Goal: Task Accomplishment & Management: Use online tool/utility

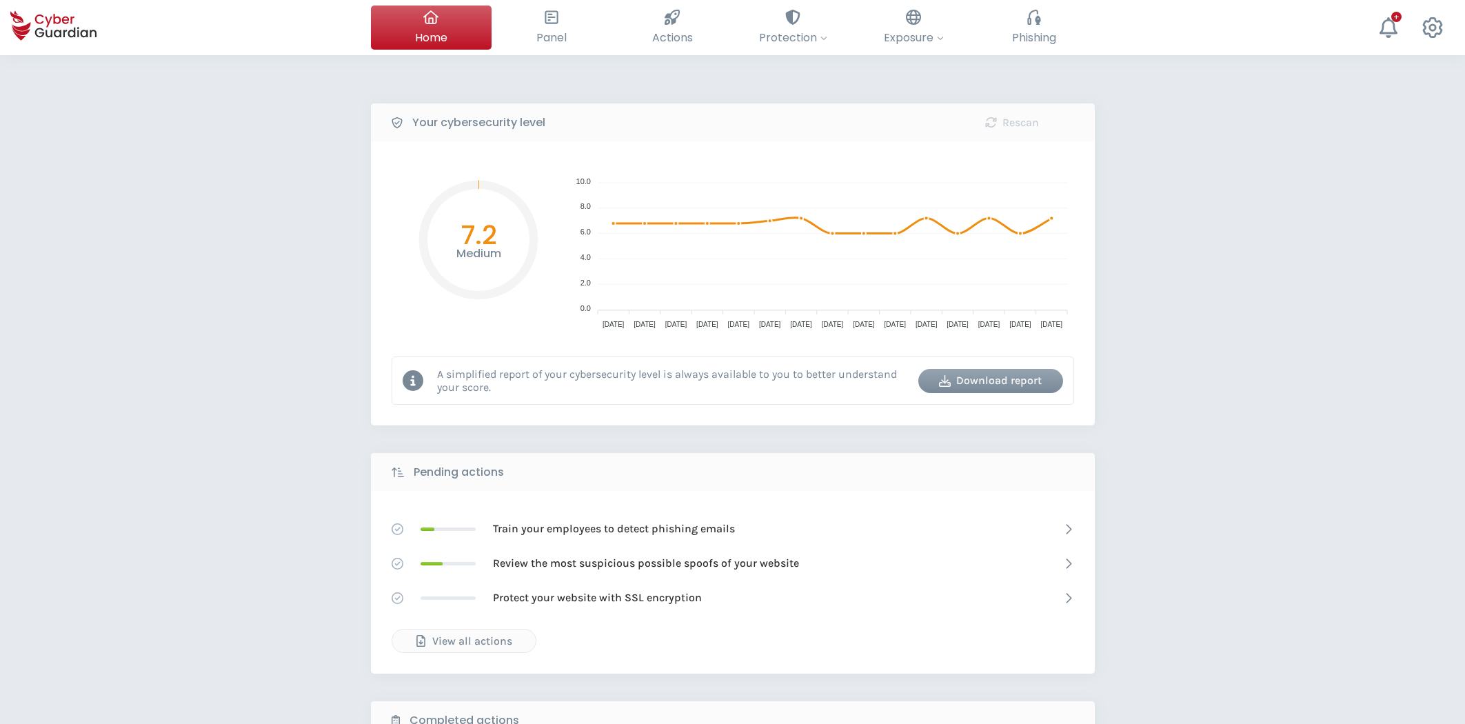
select select "English"
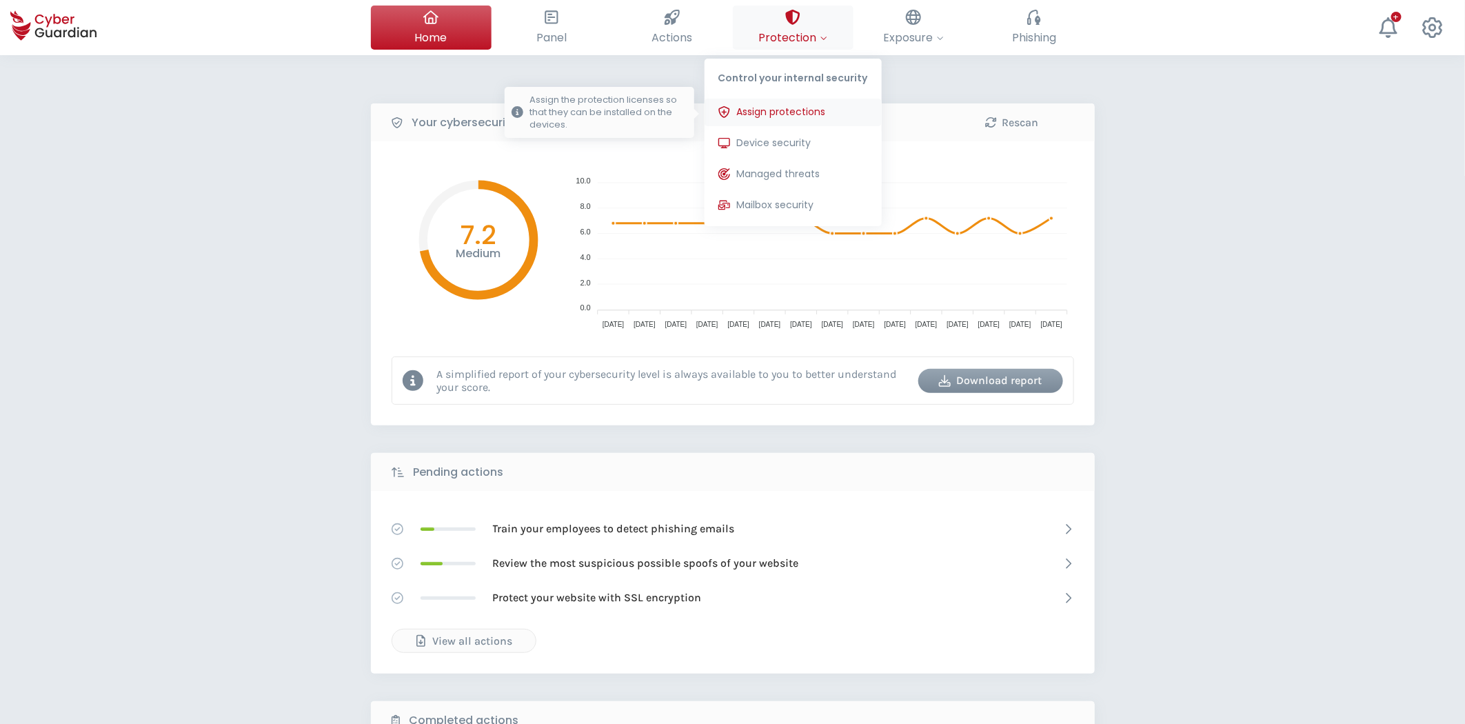
click at [778, 116] on span "Assign protections" at bounding box center [781, 112] width 89 height 14
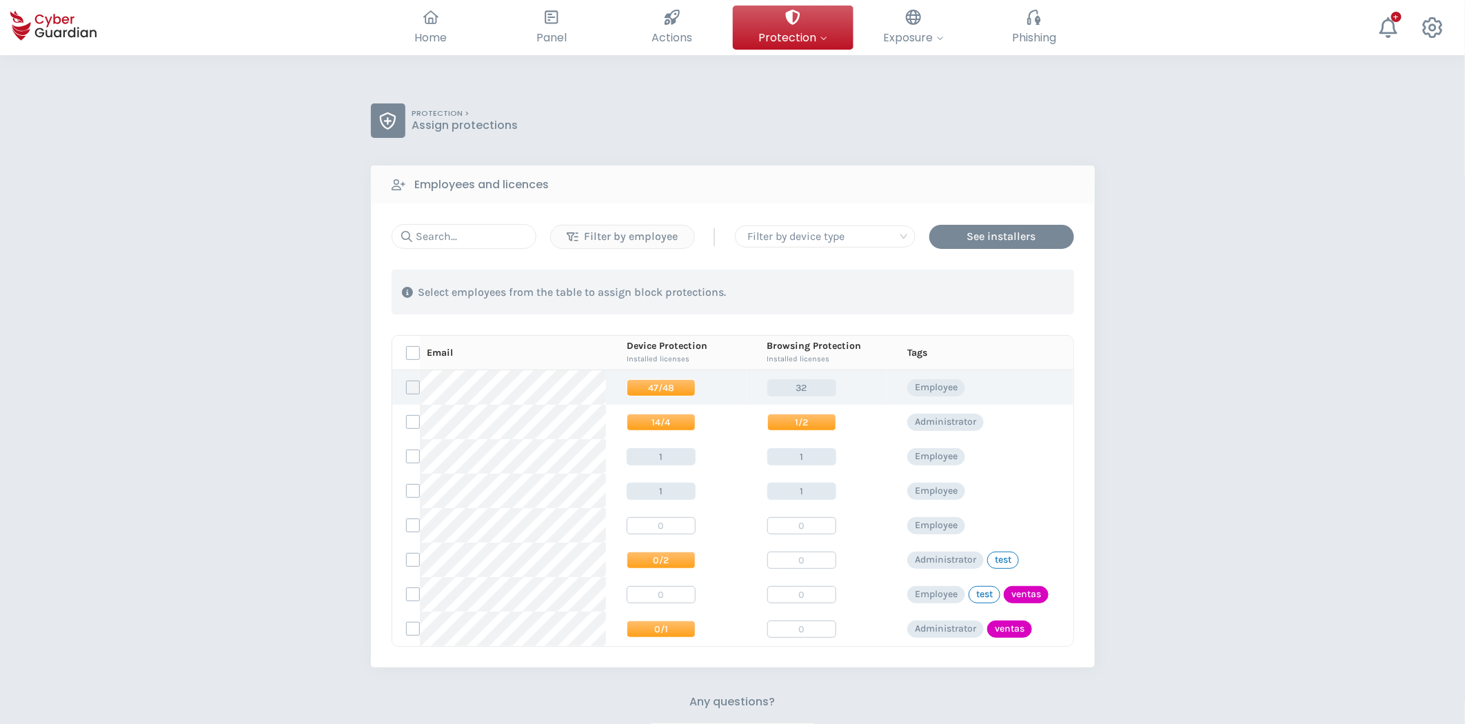
click at [410, 390] on label at bounding box center [413, 388] width 14 height 14
click at [407, 390] on input "checkbox" at bounding box center [407, 387] width 0 height 12
click at [416, 425] on label at bounding box center [413, 422] width 14 height 14
click at [407, 425] on input "checkbox" at bounding box center [407, 422] width 0 height 12
click at [1012, 293] on div "Assign protections" at bounding box center [995, 292] width 116 height 17
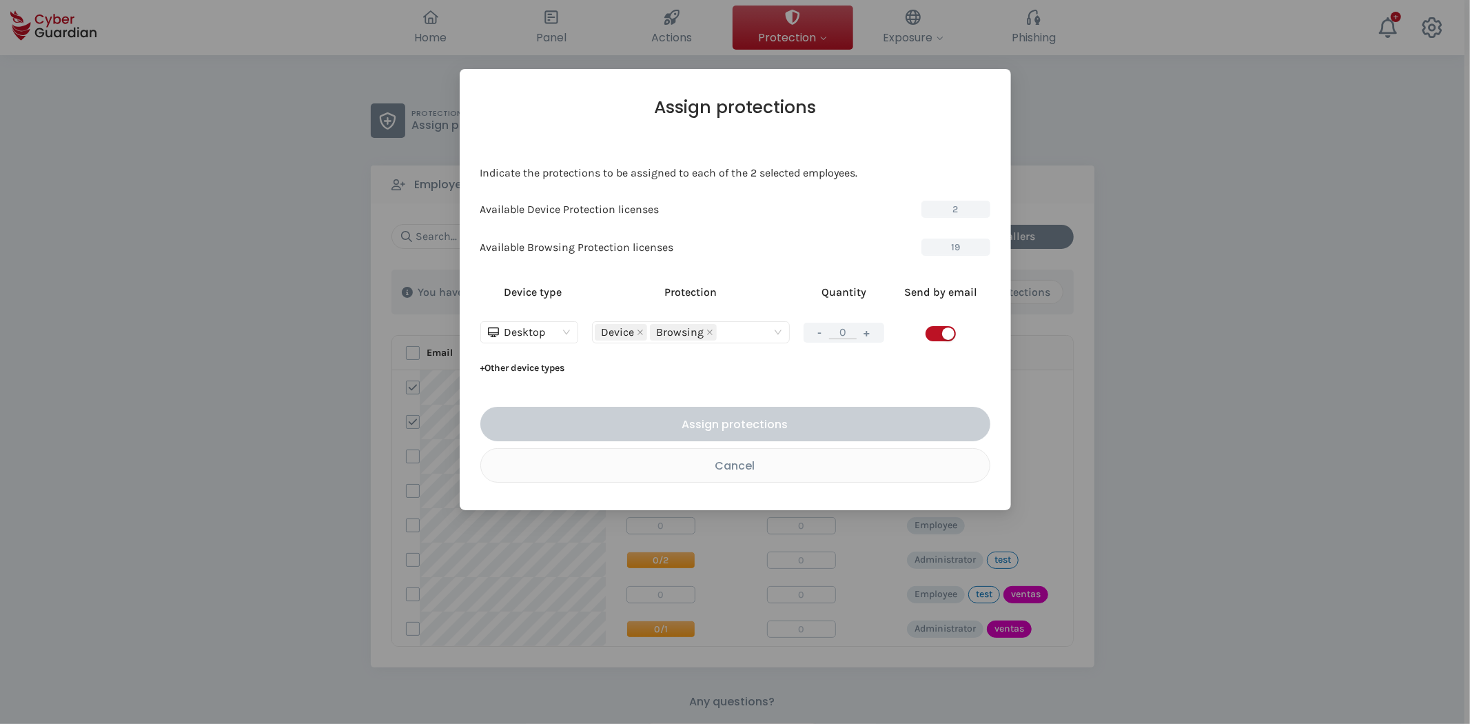
click at [636, 332] on span "Device" at bounding box center [621, 332] width 52 height 17
click at [640, 333] on icon "close" at bounding box center [641, 333] width 6 height 6
click at [881, 379] on div "Device type Protection Quantity Send by email Desktop Browsing - 0 + + Other de…" at bounding box center [736, 327] width 510 height 103
click at [870, 332] on button "+" at bounding box center [867, 332] width 17 height 17
type input "1"
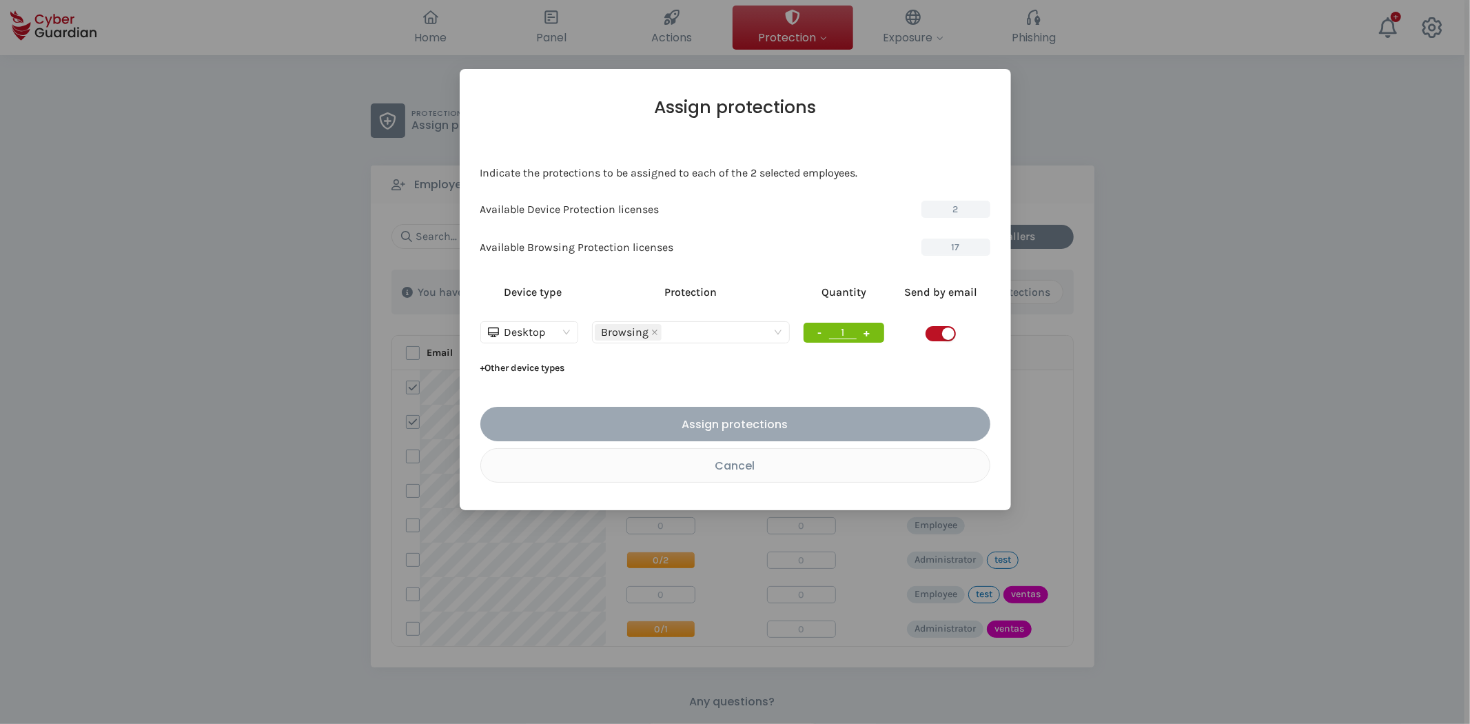
click at [749, 424] on div "Assign protections" at bounding box center [735, 424] width 489 height 17
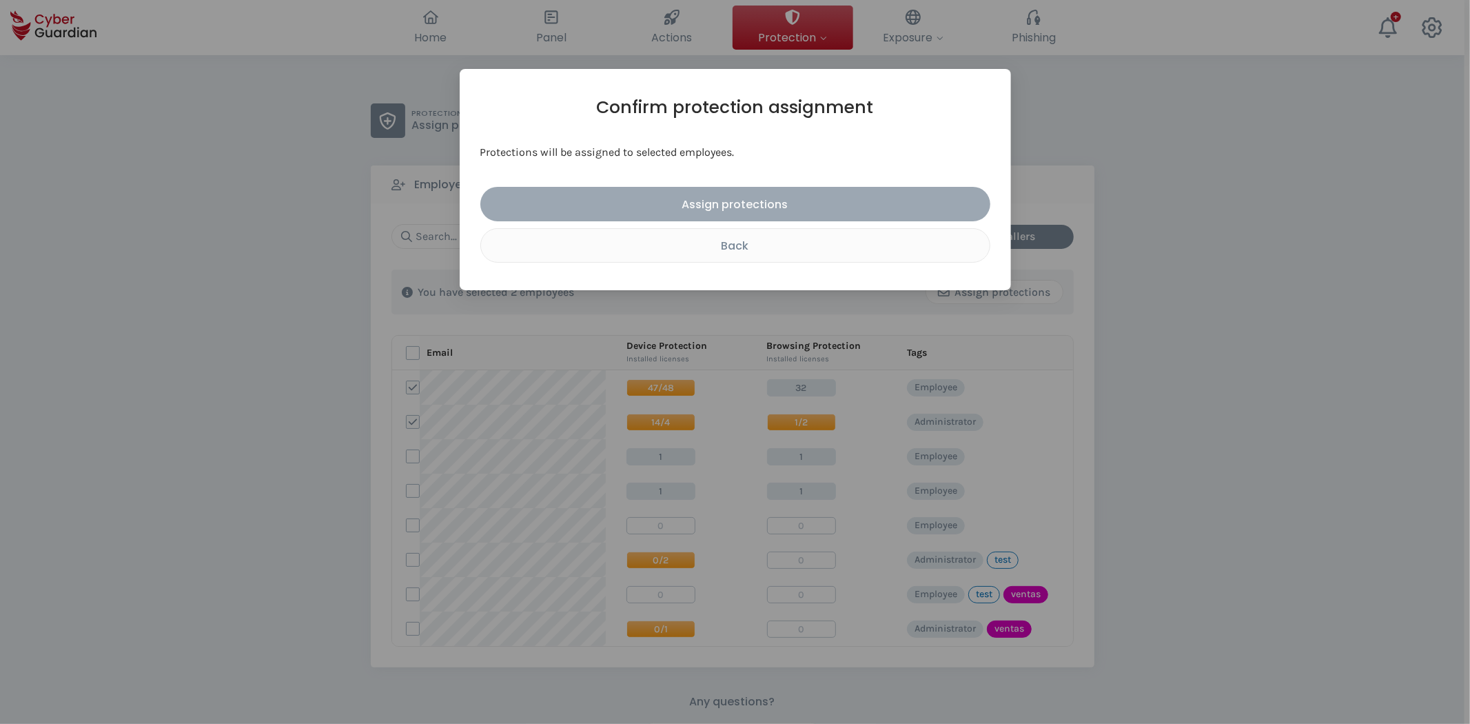
click at [745, 208] on div "Assign protections" at bounding box center [735, 204] width 489 height 17
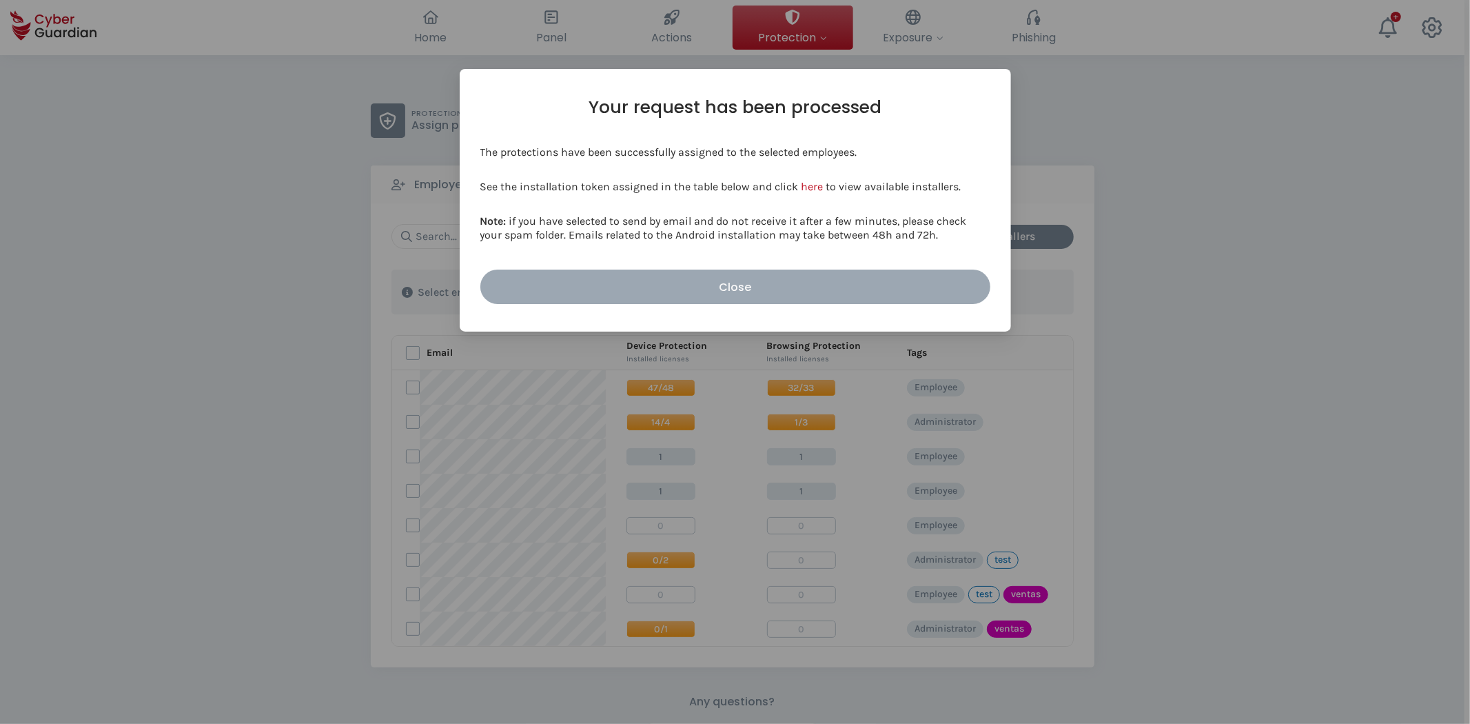
click at [753, 285] on div "Close" at bounding box center [735, 287] width 489 height 17
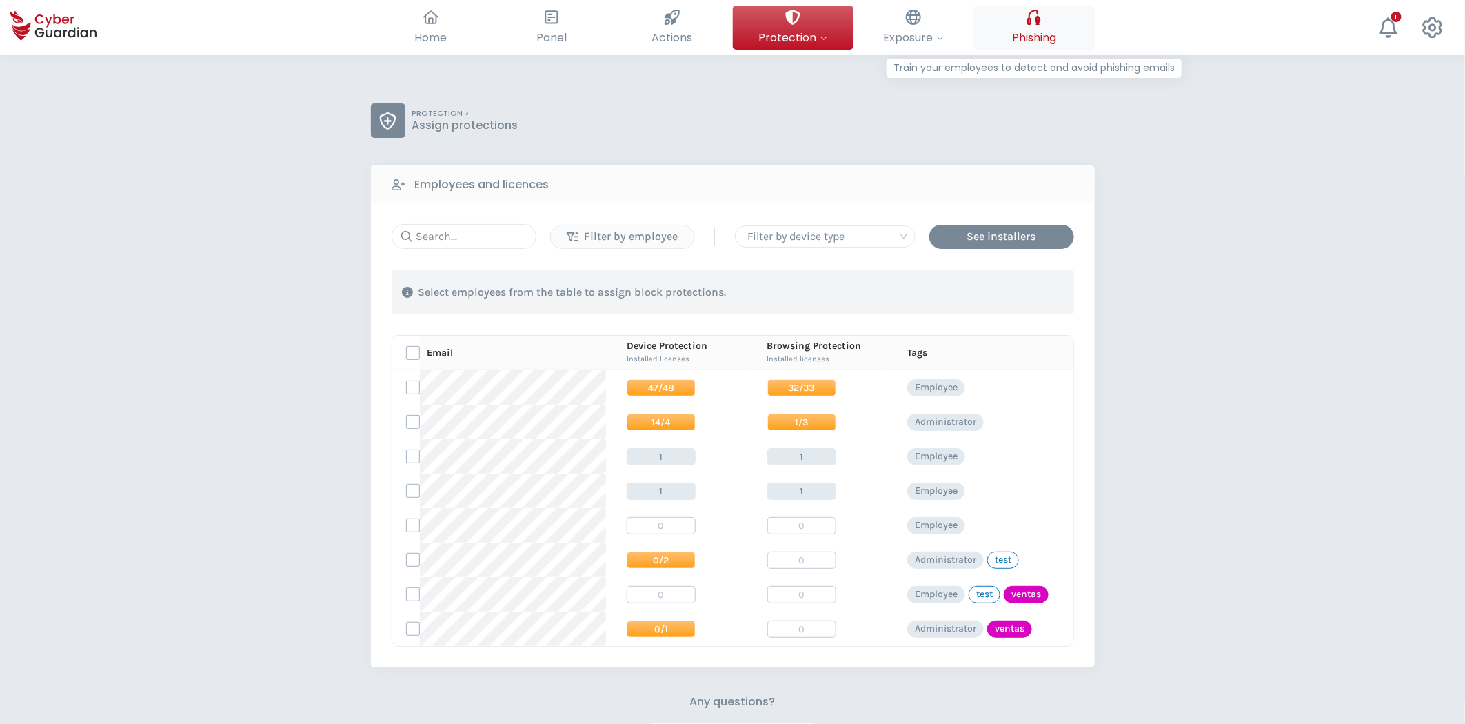
click at [1024, 39] on span "Phishing" at bounding box center [1034, 37] width 44 height 17
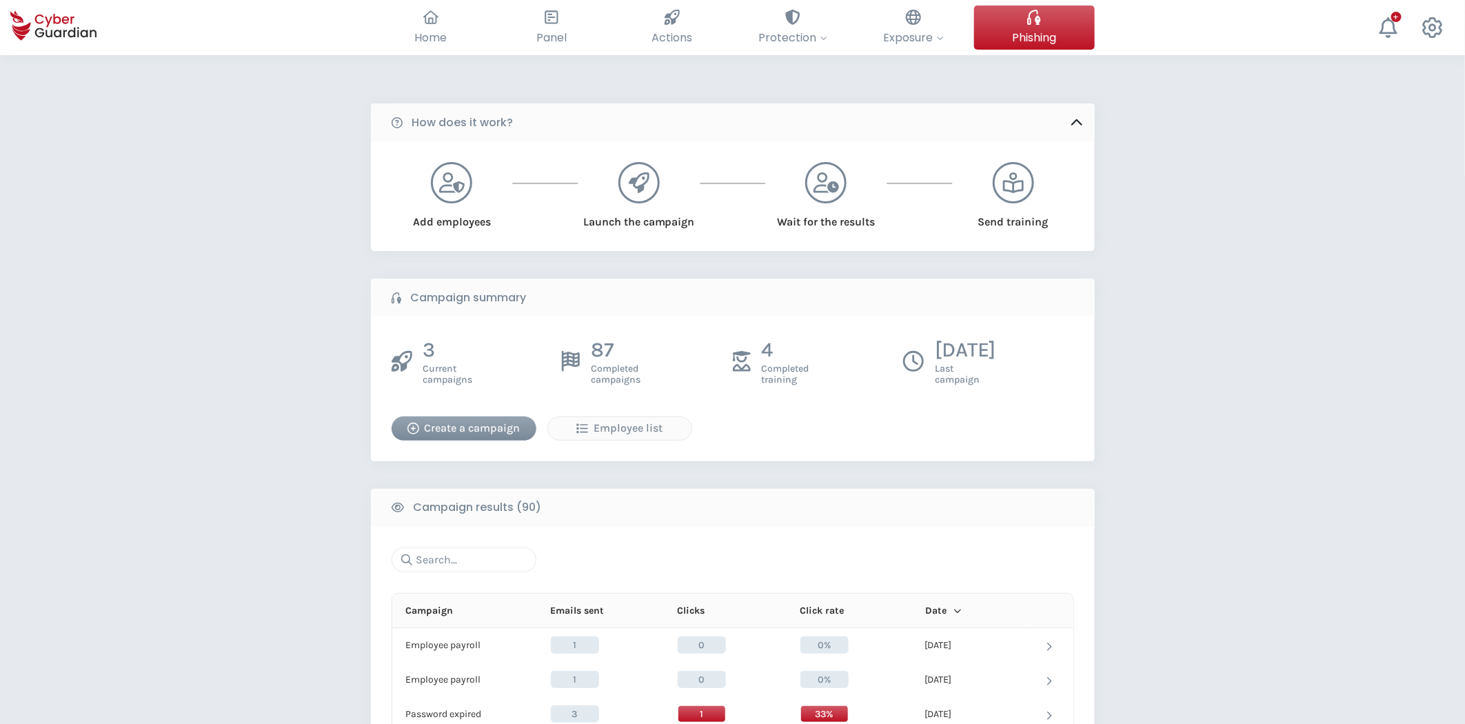
click at [488, 434] on div "Create a campaign" at bounding box center [464, 428] width 124 height 17
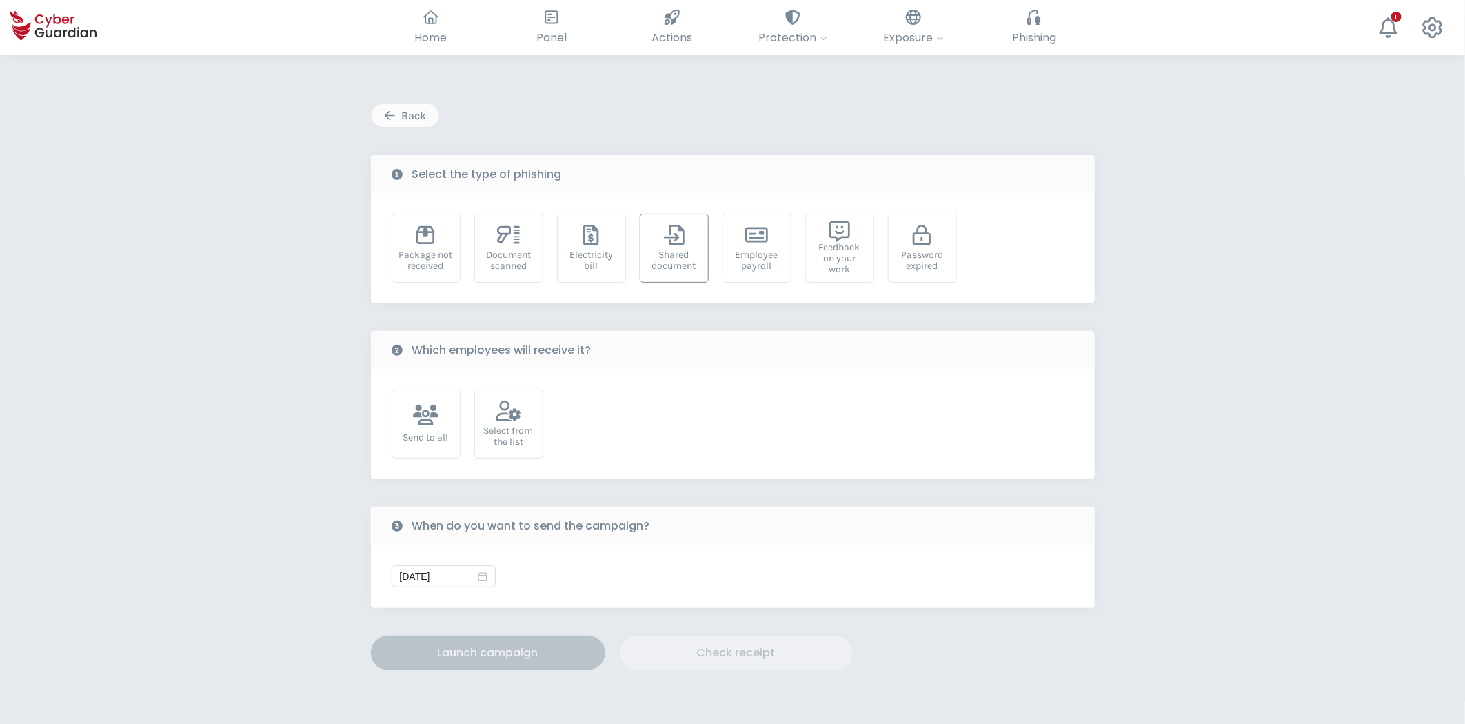
click at [691, 253] on div "Shared document" at bounding box center [674, 261] width 54 height 22
click at [520, 430] on div "Select from the list" at bounding box center [509, 436] width 54 height 22
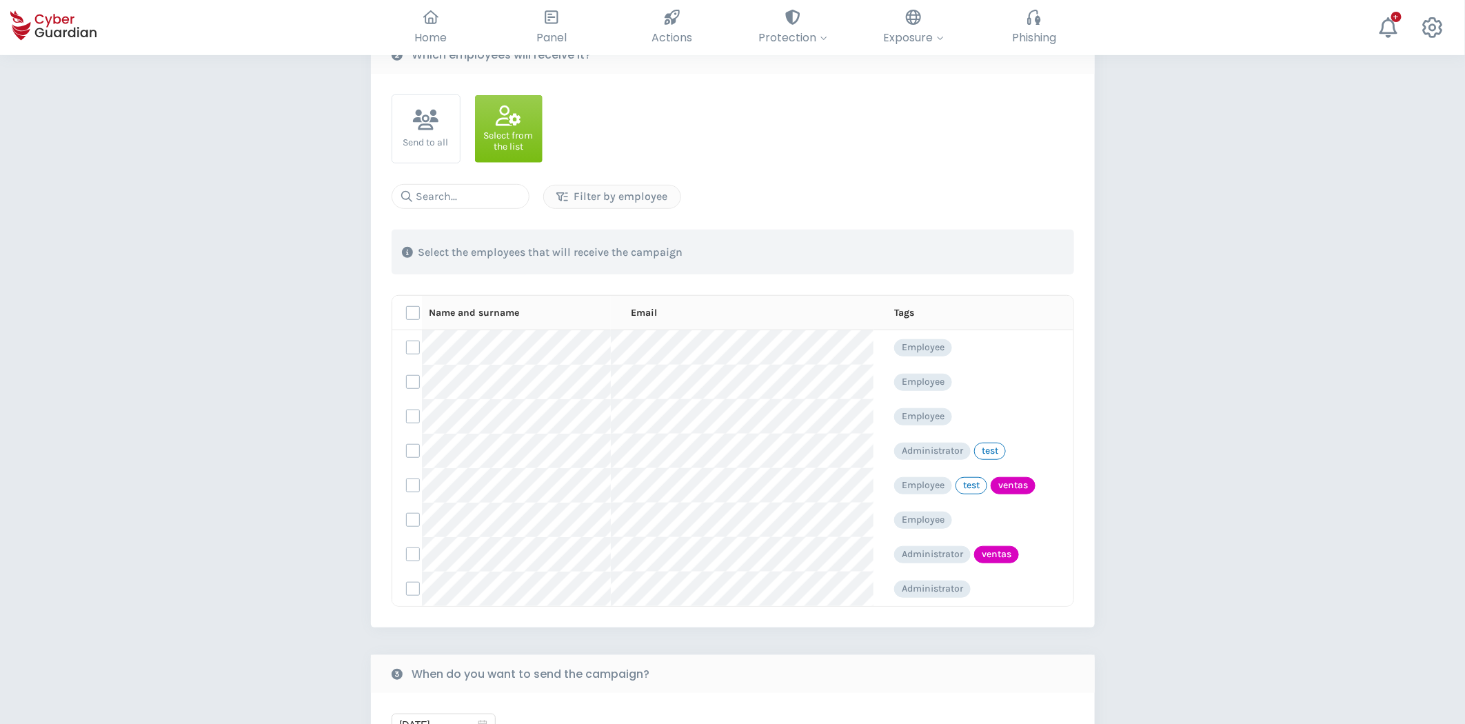
scroll to position [306, 0]
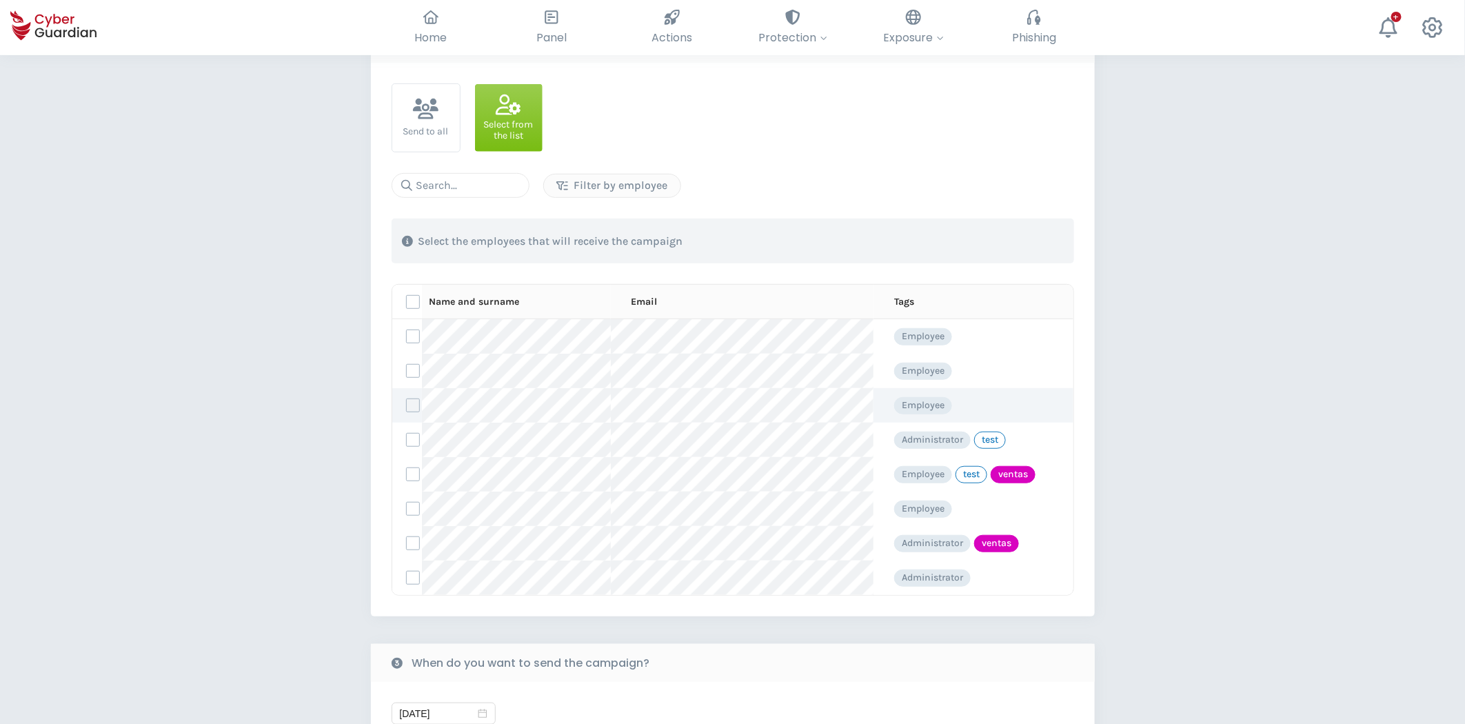
click at [414, 407] on label at bounding box center [413, 405] width 14 height 14
click at [407, 407] on input "checkbox" at bounding box center [407, 405] width 0 height 12
click at [412, 583] on label at bounding box center [413, 578] width 14 height 14
click at [407, 583] on input "checkbox" at bounding box center [407, 578] width 0 height 12
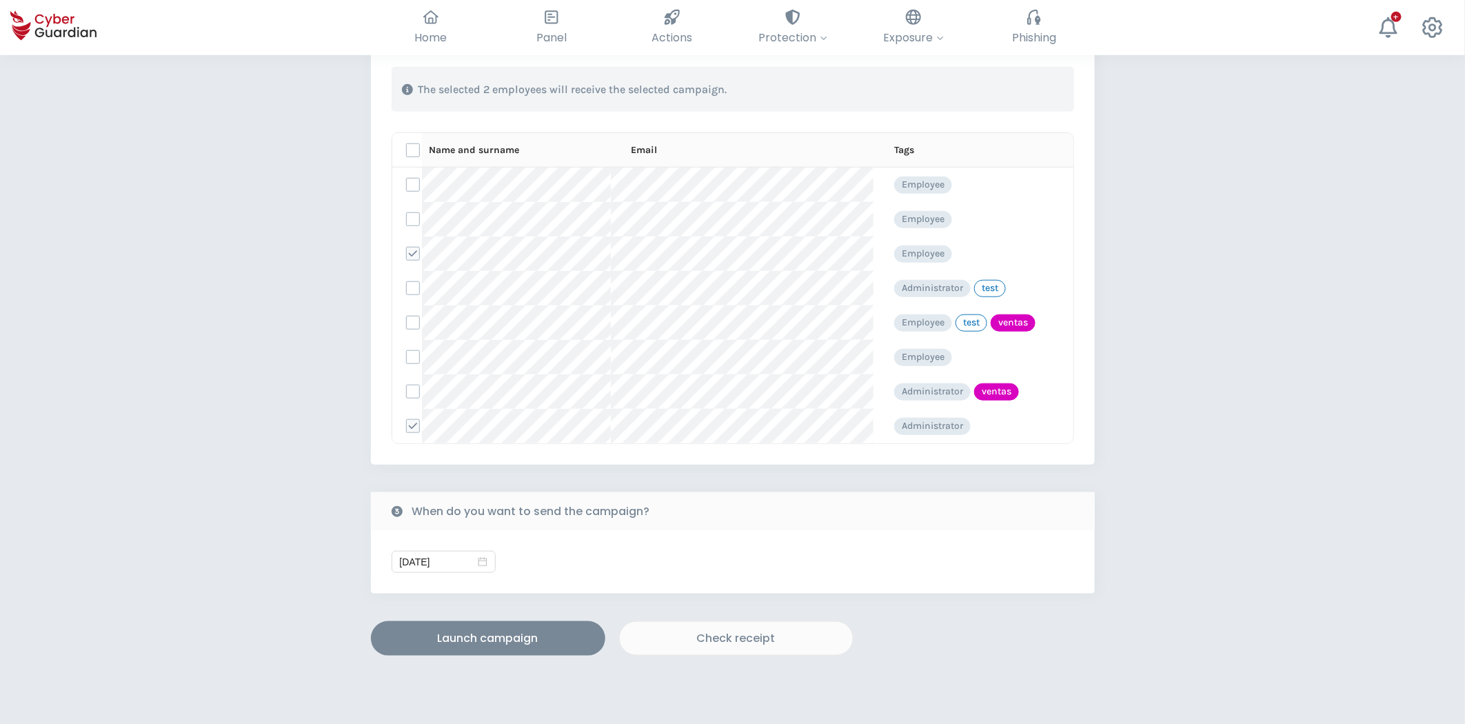
scroll to position [459, 0]
click at [478, 631] on div "Launch campaign" at bounding box center [488, 637] width 214 height 17
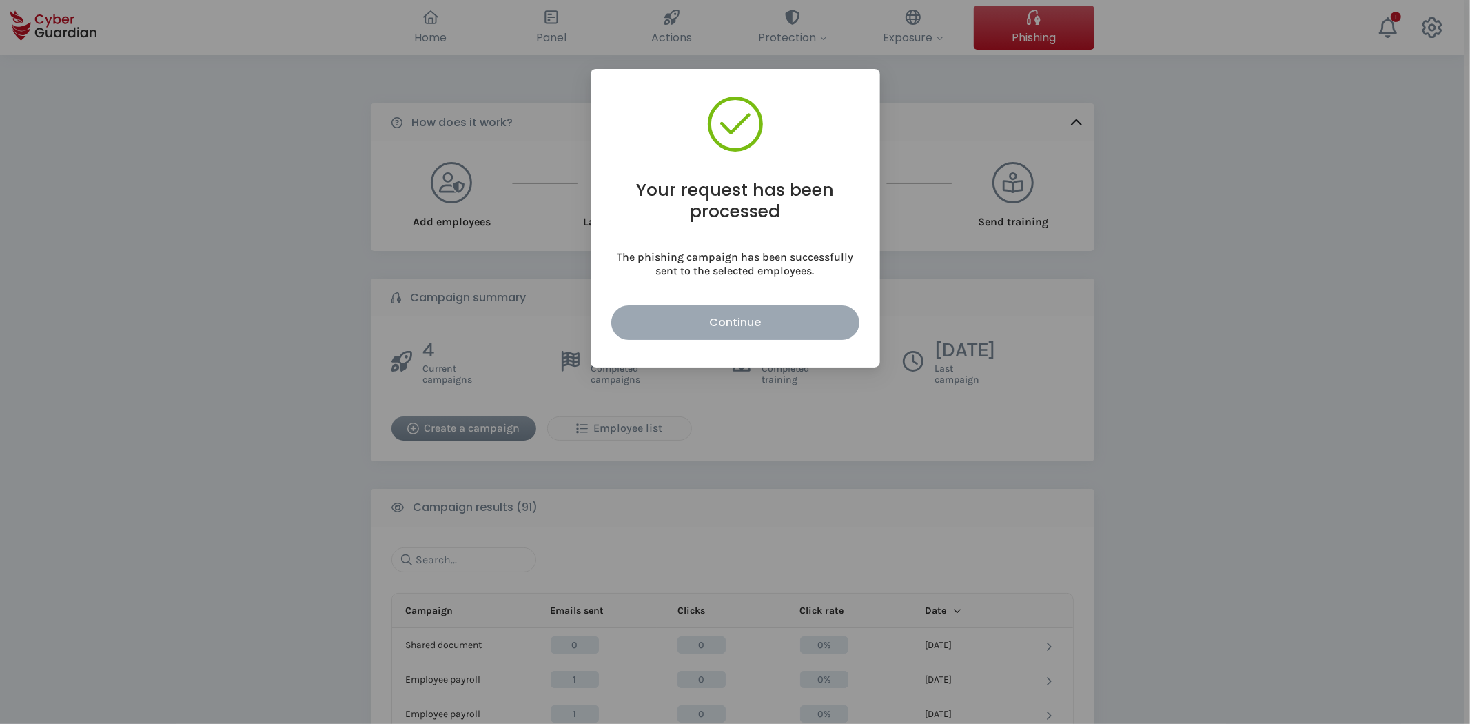
click at [722, 314] on div "Continue" at bounding box center [735, 322] width 227 height 17
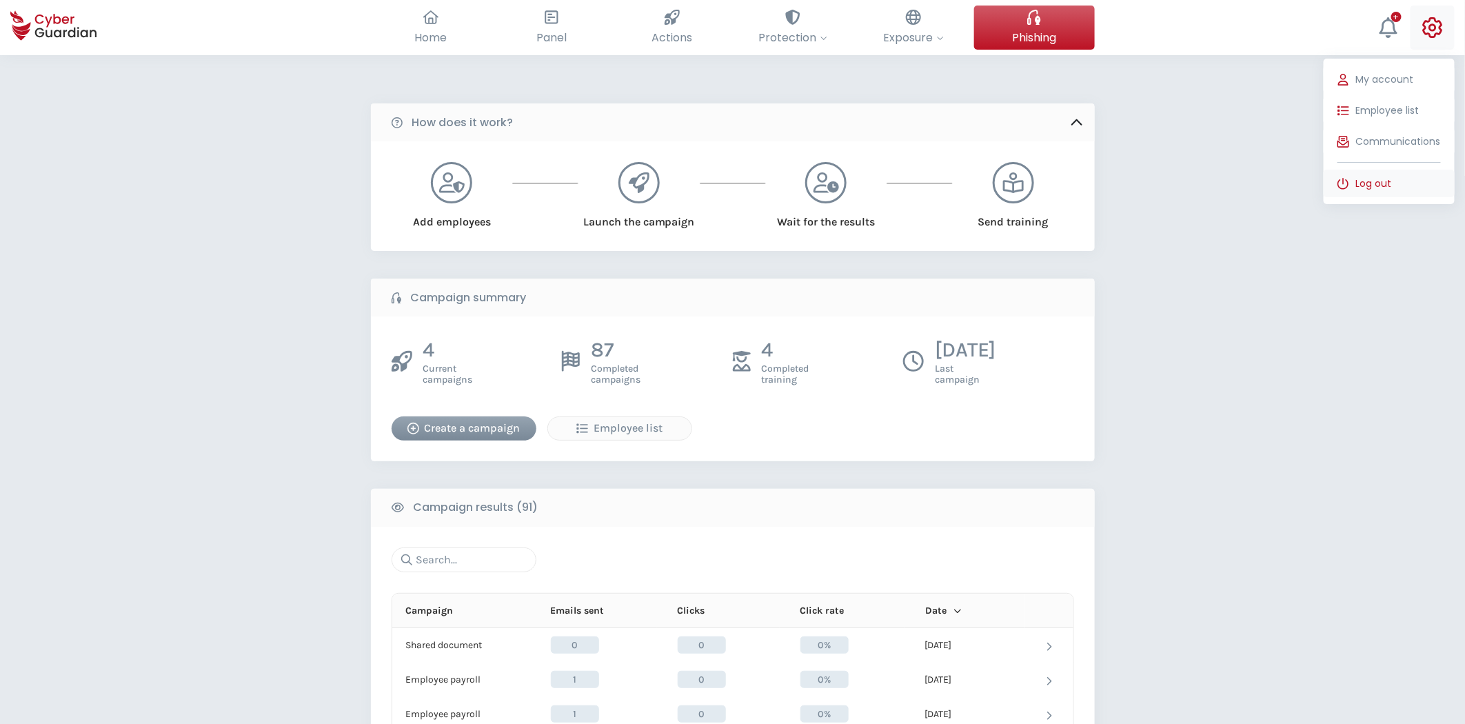
click at [1377, 184] on span "Log out" at bounding box center [1374, 183] width 36 height 14
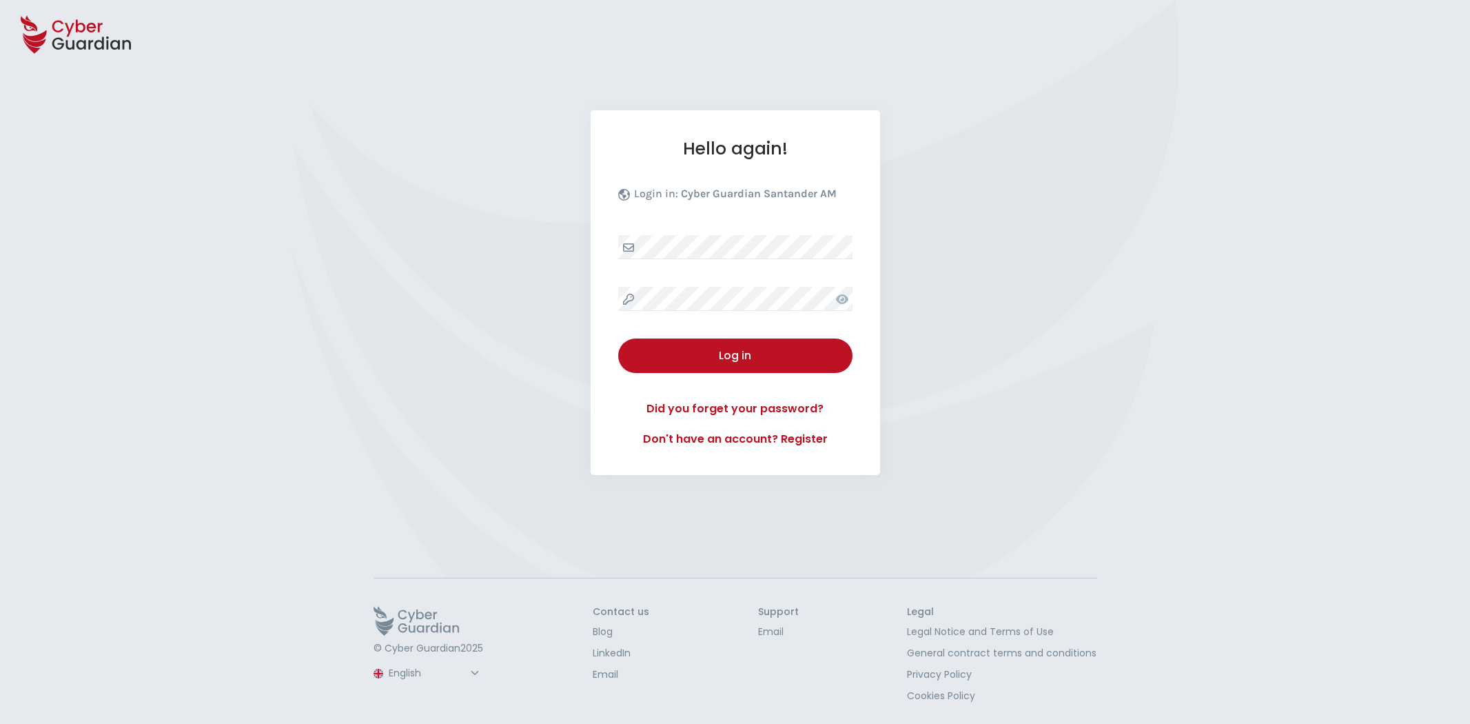
select select "English"
click at [762, 353] on div "Log in" at bounding box center [736, 355] width 214 height 17
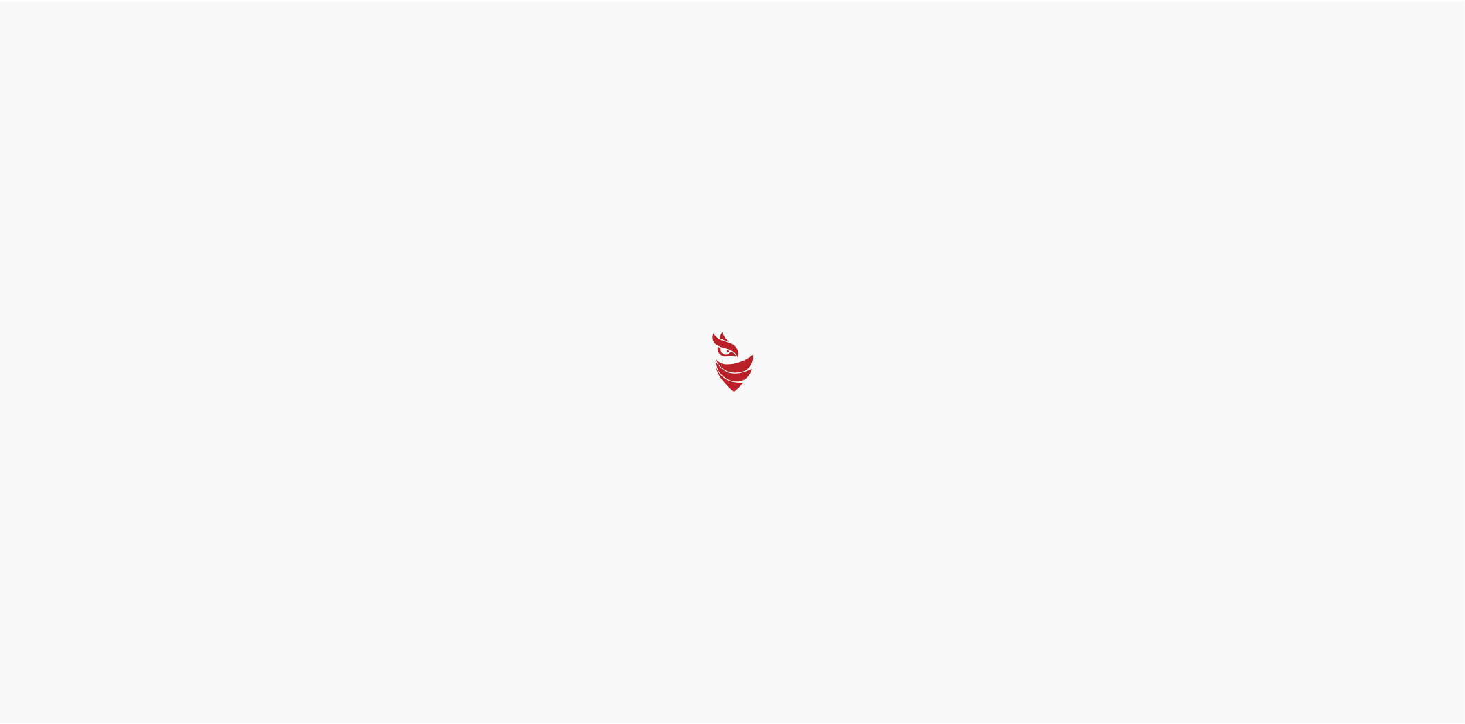
select select "English"
